Goal: Navigation & Orientation: Find specific page/section

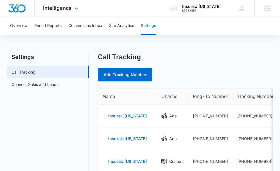
click at [68, 11] on div "Intelligence Apps Reputation Websites Forms CRM Email Social Shop Content Ads I…" at bounding box center [62, 8] width 54 height 17
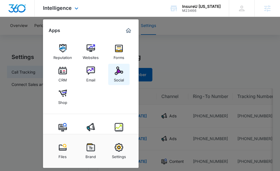
click at [114, 76] on div "Social" at bounding box center [119, 78] width 10 height 7
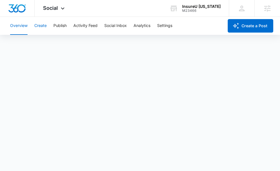
click at [42, 26] on button "Create" at bounding box center [40, 26] width 12 height 18
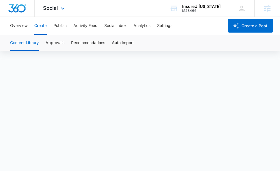
click at [142, 14] on div "Social Apps Reputation Websites Forms CRM Email Social Shop Content Ads Intelli…" at bounding box center [140, 8] width 280 height 17
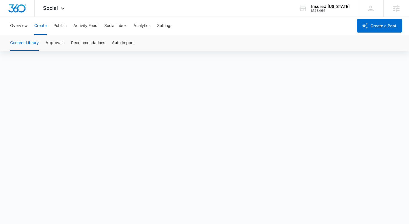
scroll to position [4, 0]
click at [55, 43] on button "Approvals" at bounding box center [55, 43] width 19 height 16
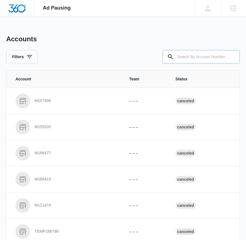
click at [178, 62] on input "text" at bounding box center [201, 56] width 77 height 13
paste input "M52836"
type input "M52836"
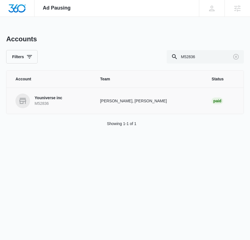
click at [42, 99] on p "Youniverse inc" at bounding box center [49, 98] width 28 height 6
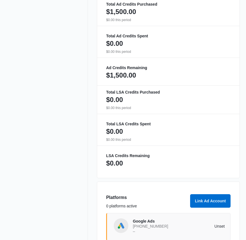
scroll to position [347, 0]
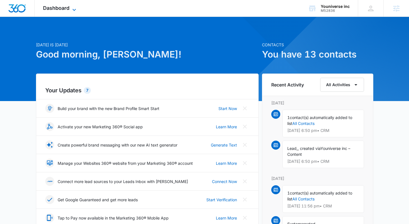
click at [74, 11] on icon at bounding box center [74, 9] width 7 height 7
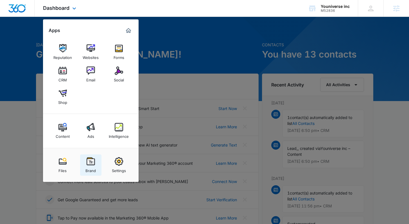
click at [95, 166] on div "Brand" at bounding box center [90, 169] width 10 height 7
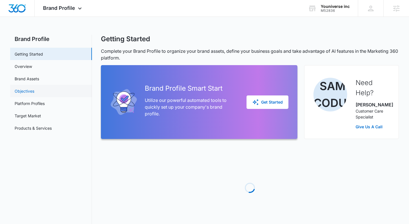
click at [34, 90] on link "Objectives" at bounding box center [25, 91] width 20 height 6
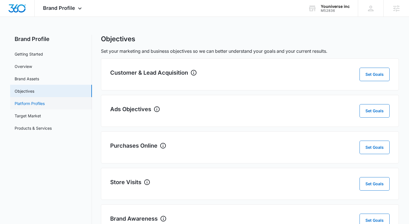
click at [38, 101] on link "Platform Profiles" at bounding box center [30, 104] width 30 height 6
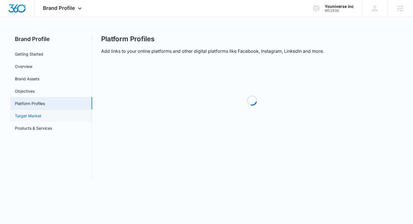
click at [35, 115] on link "Target Market" at bounding box center [28, 116] width 26 height 6
